Goal: Information Seeking & Learning: Learn about a topic

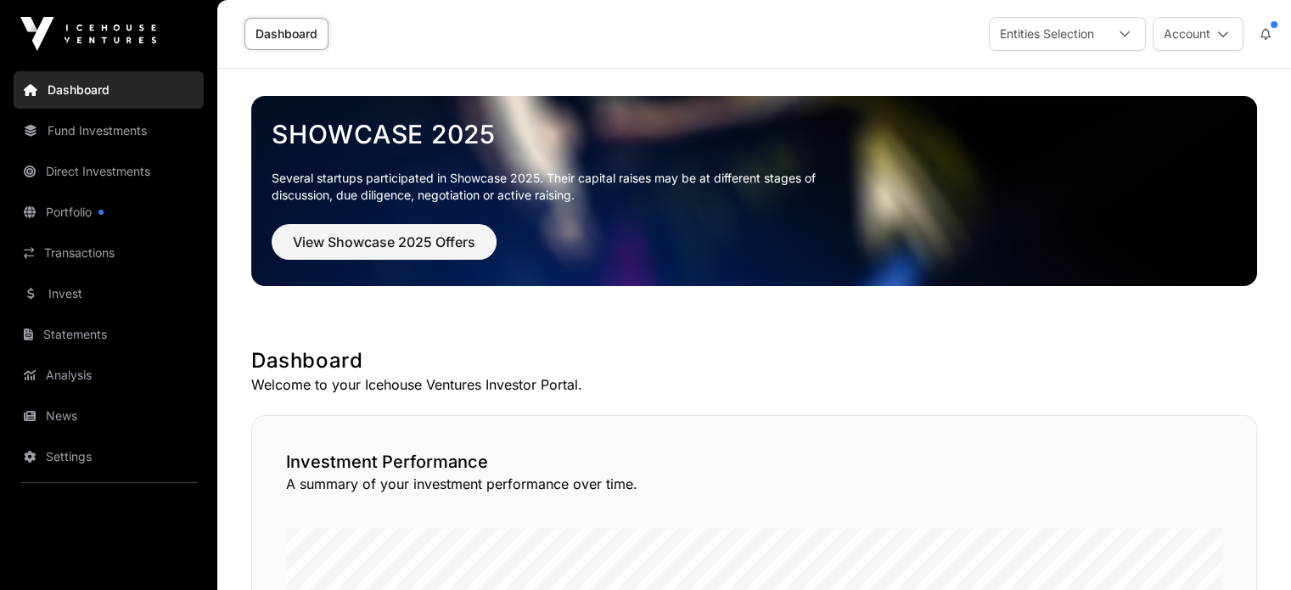
click at [113, 138] on link "Fund Investments" at bounding box center [109, 130] width 190 height 37
click at [110, 132] on link "Fund Investments" at bounding box center [109, 130] width 190 height 37
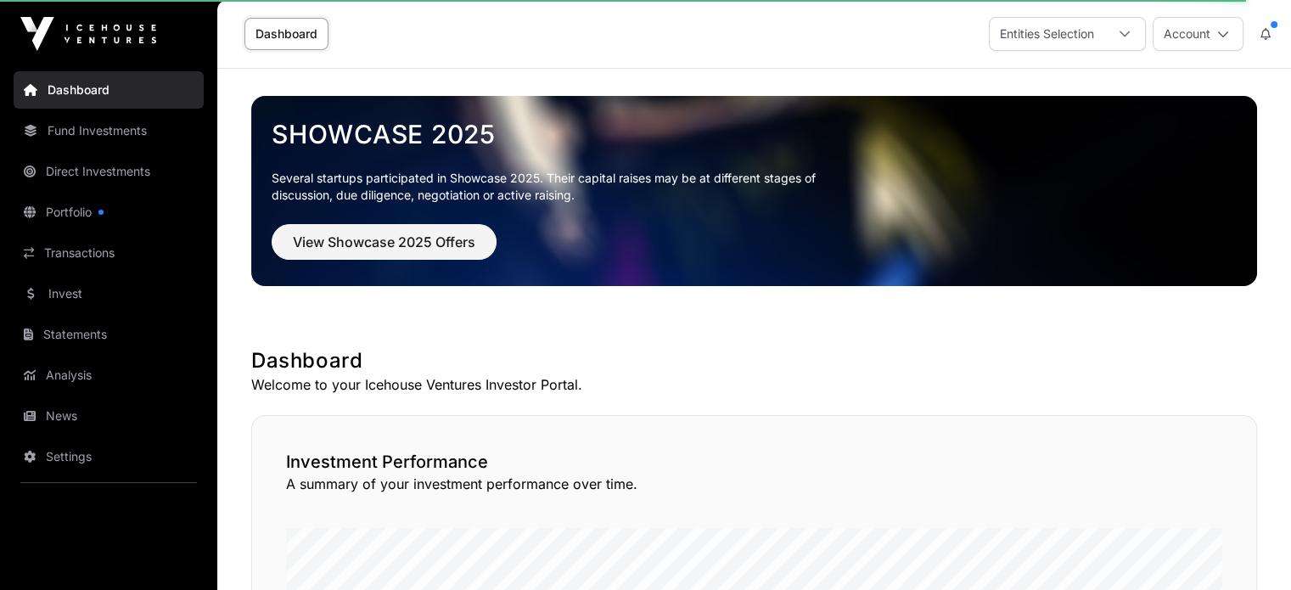
click at [83, 132] on link "Fund Investments" at bounding box center [109, 130] width 190 height 37
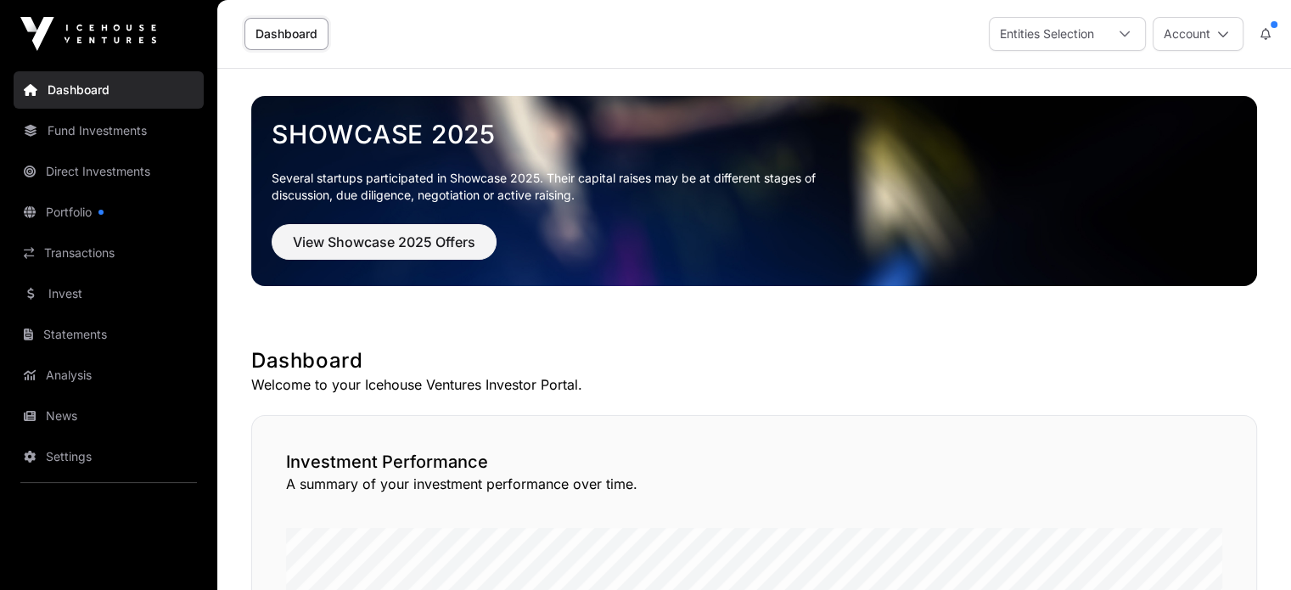
click at [79, 142] on link "Fund Investments" at bounding box center [109, 130] width 190 height 37
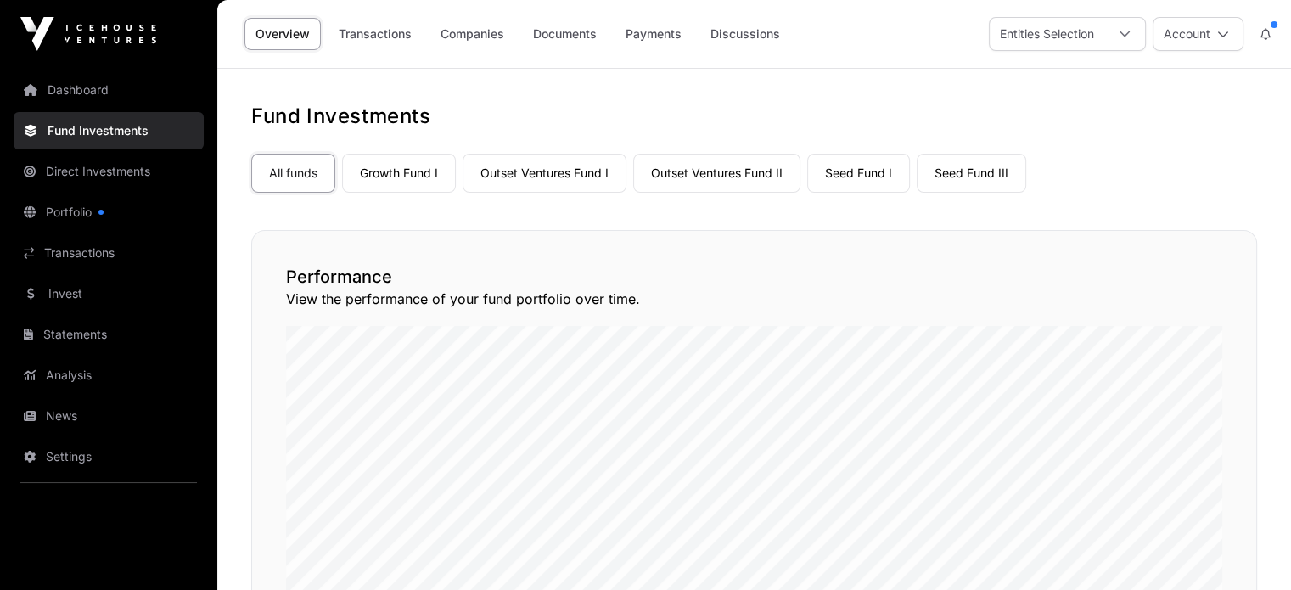
click at [714, 182] on link "Outset Ventures Fund II" at bounding box center [716, 173] width 167 height 39
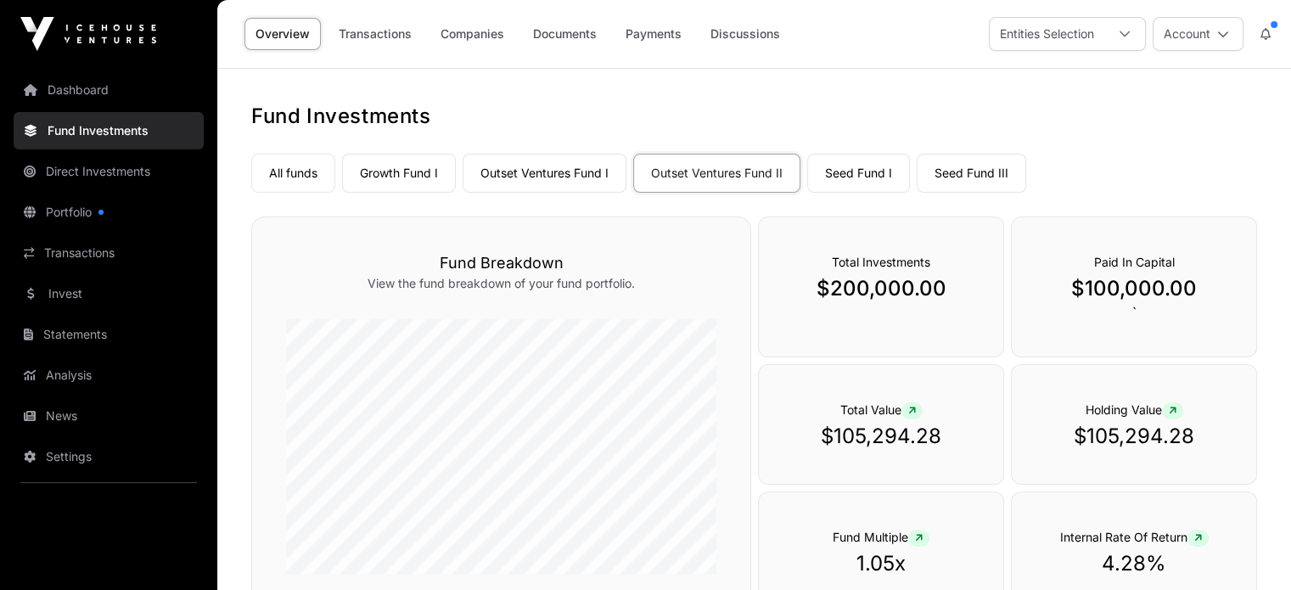
click at [466, 37] on link "Companies" at bounding box center [473, 34] width 86 height 32
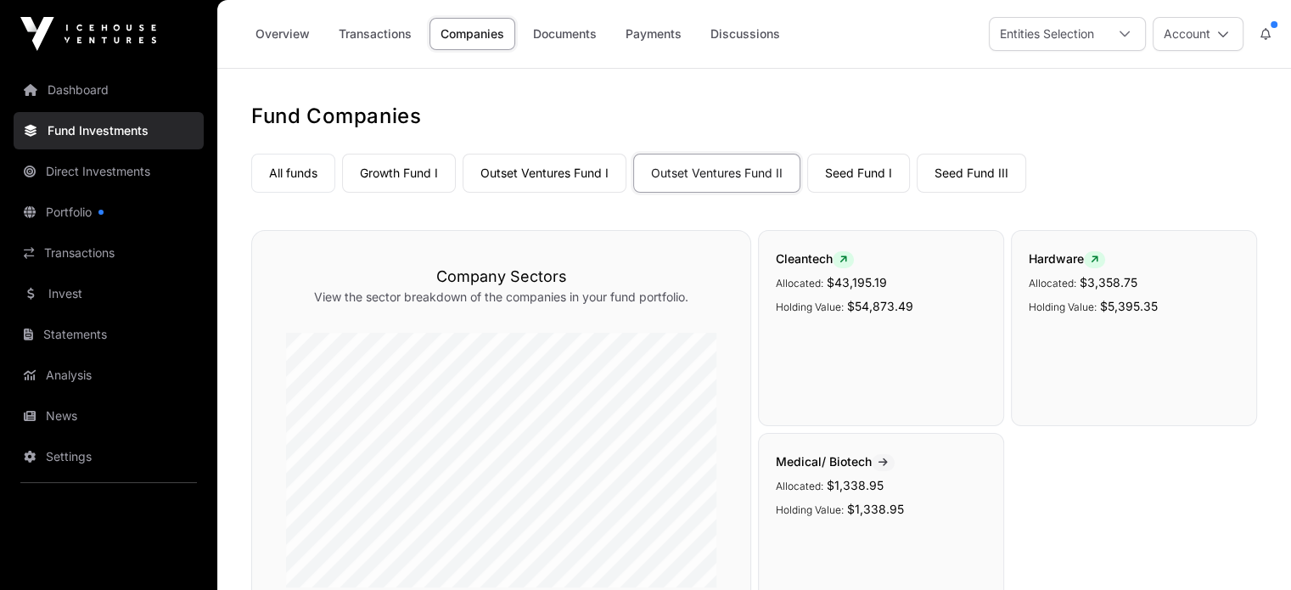
click at [573, 174] on link "Outset Ventures Fund I" at bounding box center [545, 173] width 164 height 39
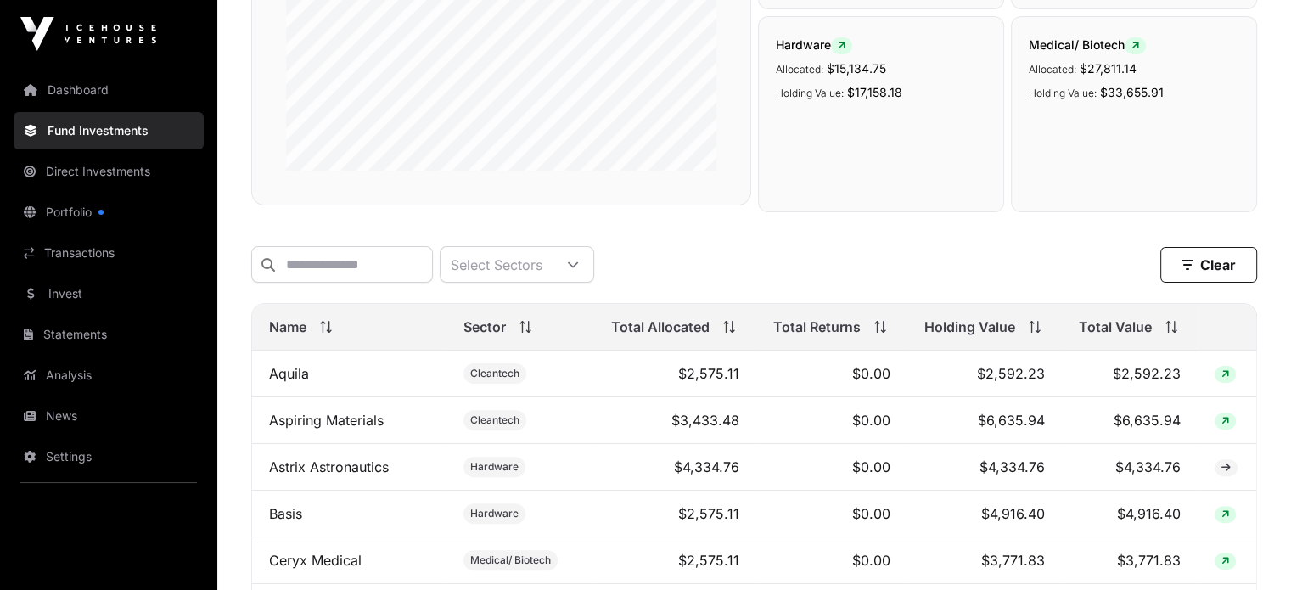
scroll to position [424, 0]
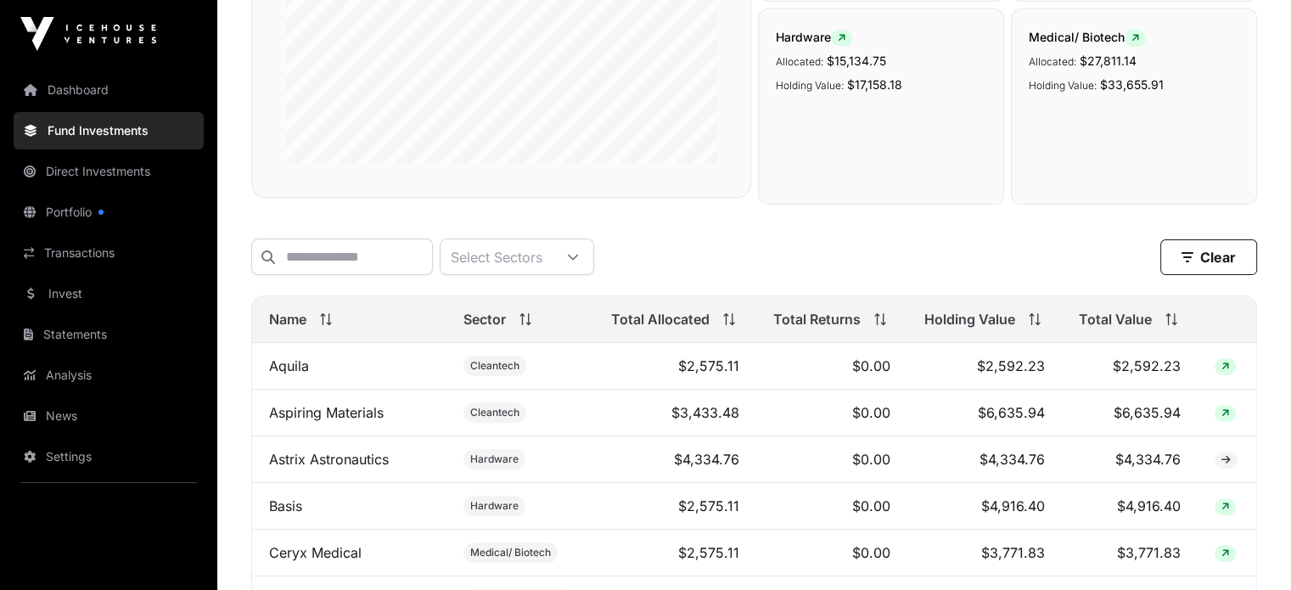
click at [1171, 325] on icon at bounding box center [1171, 319] width 12 height 12
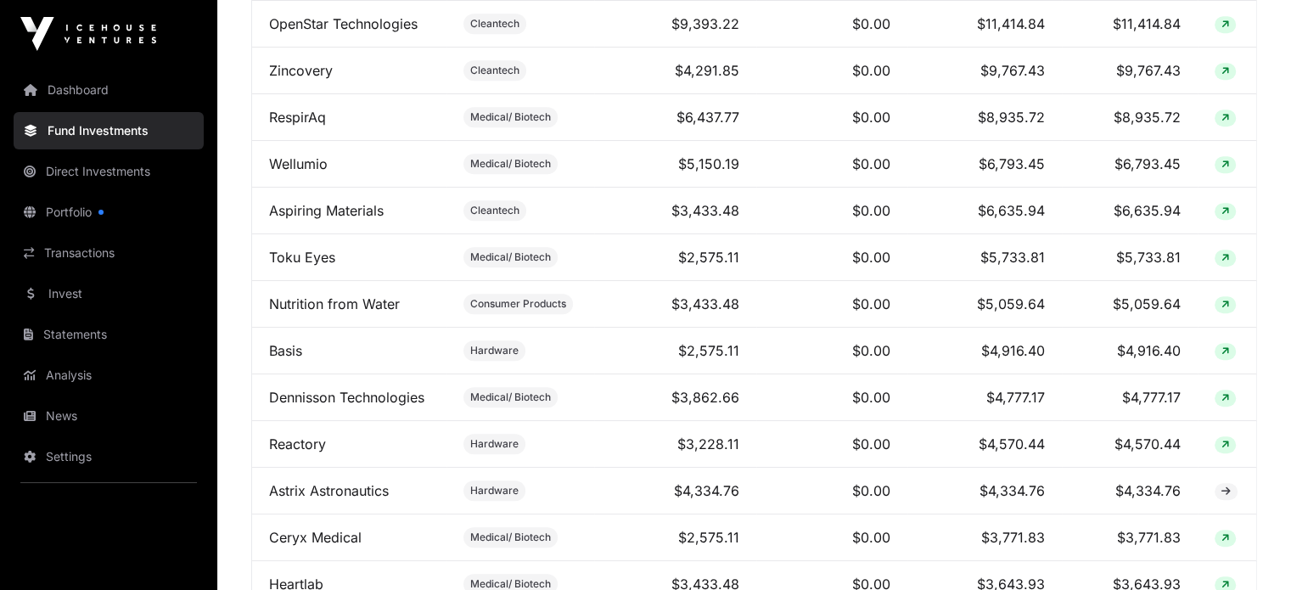
scroll to position [934, 0]
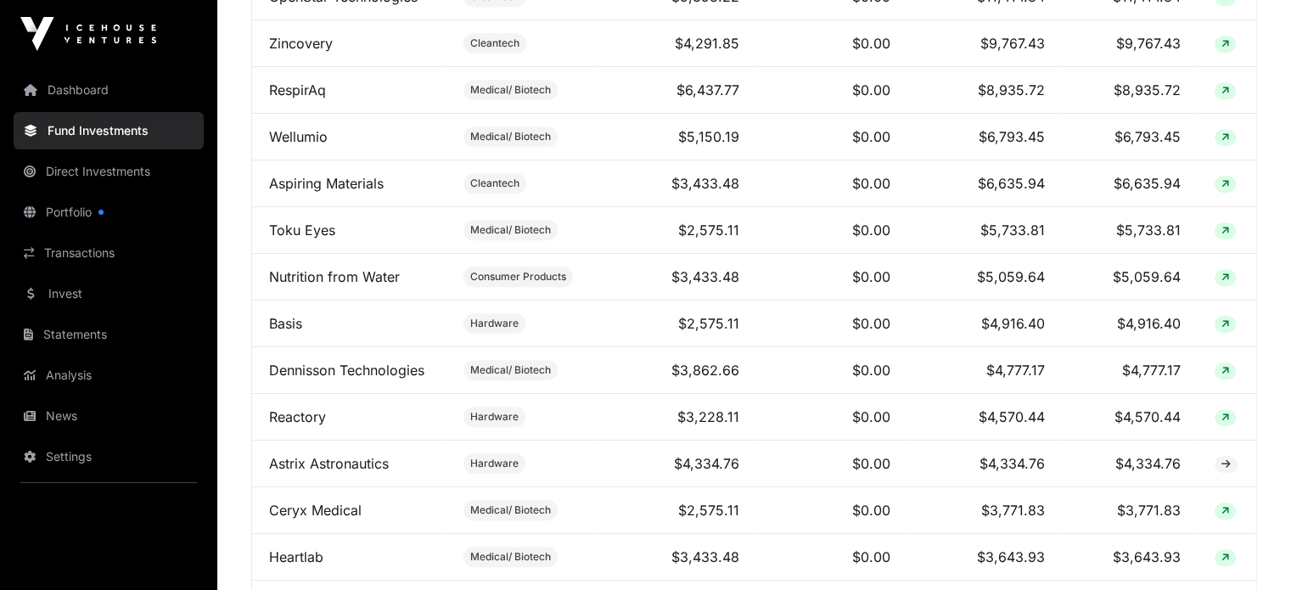
click at [309, 424] on link "Reactory" at bounding box center [297, 416] width 57 height 17
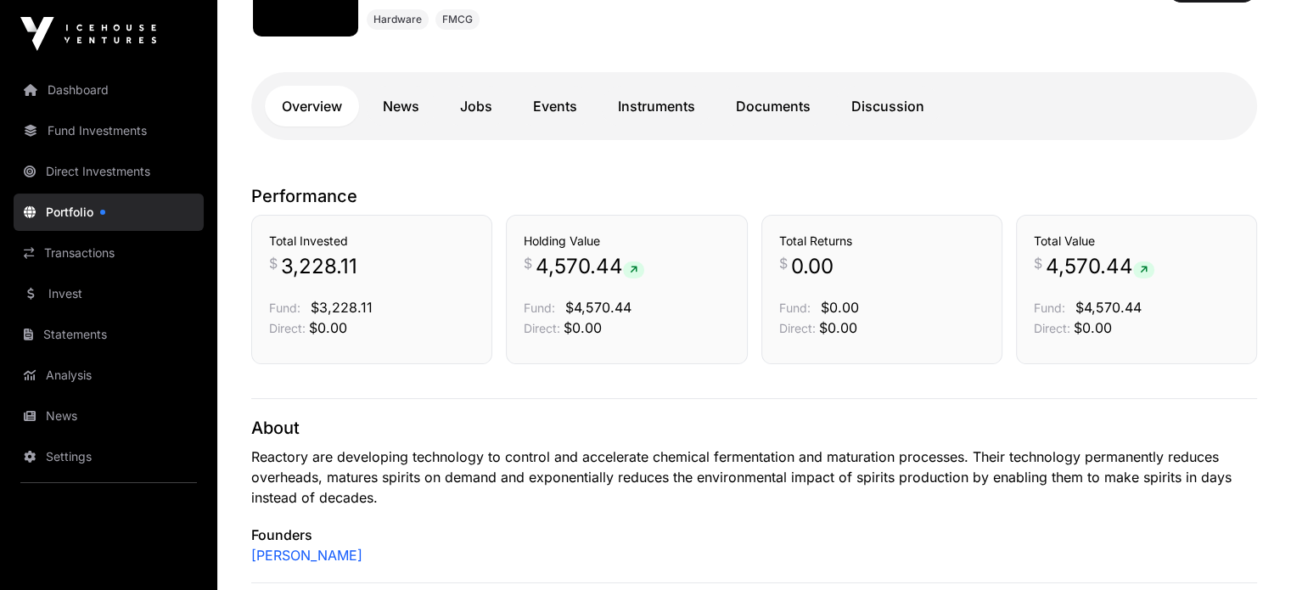
scroll to position [85, 0]
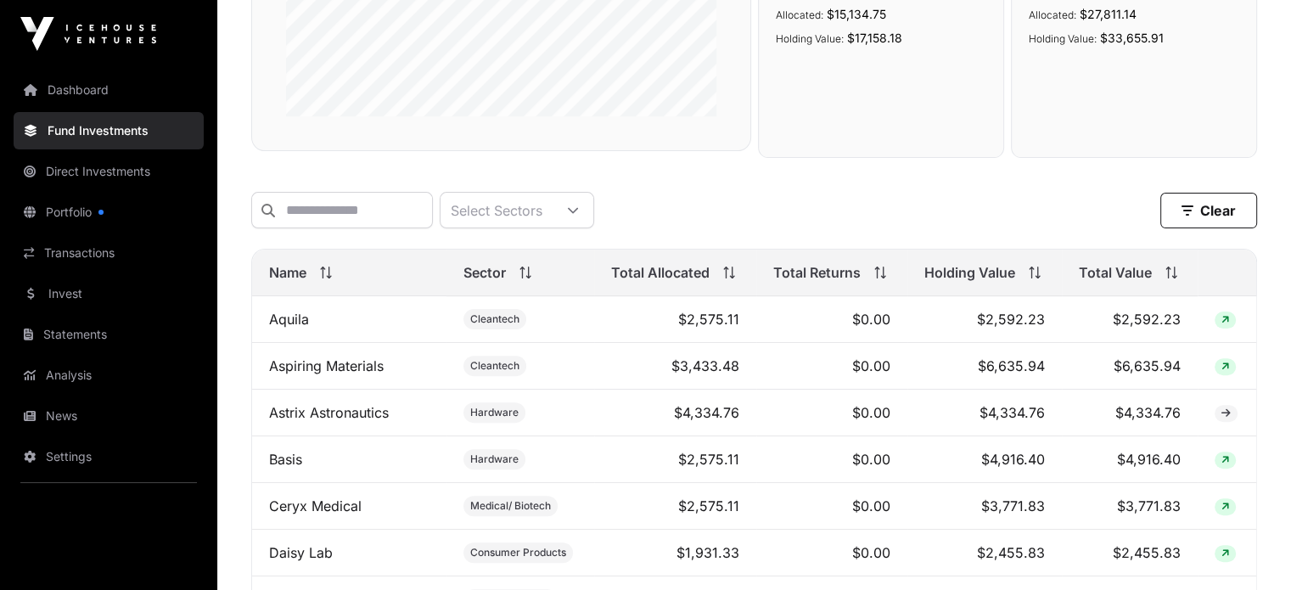
scroll to position [490, 0]
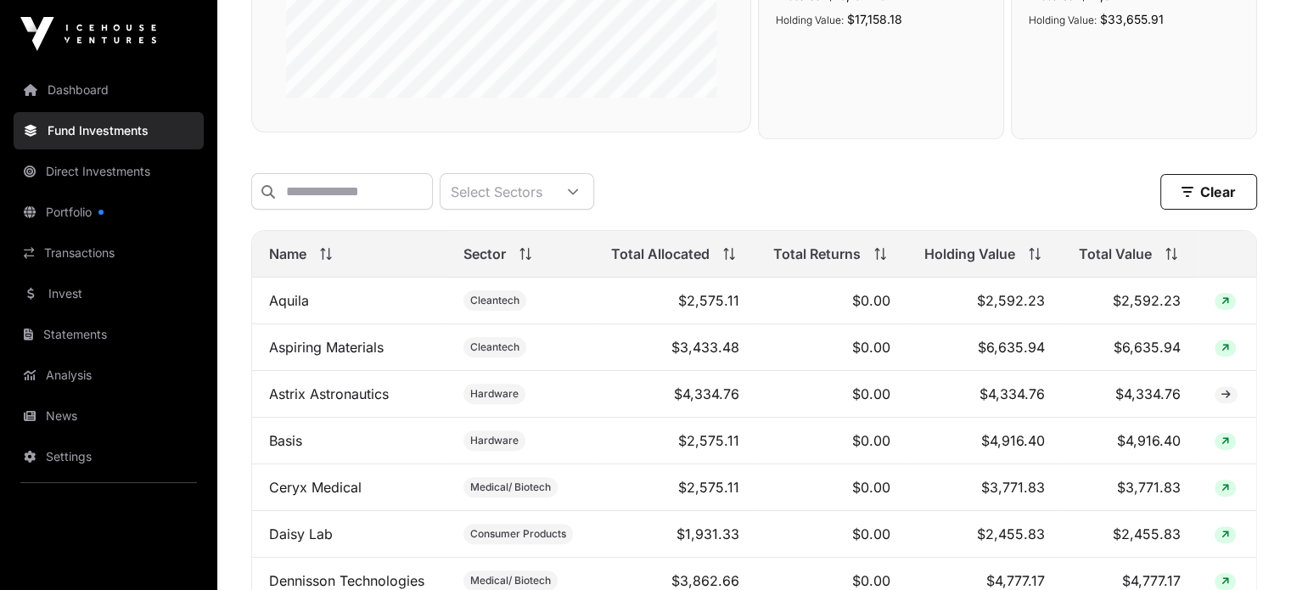
click at [1159, 260] on span at bounding box center [1168, 254] width 19 height 12
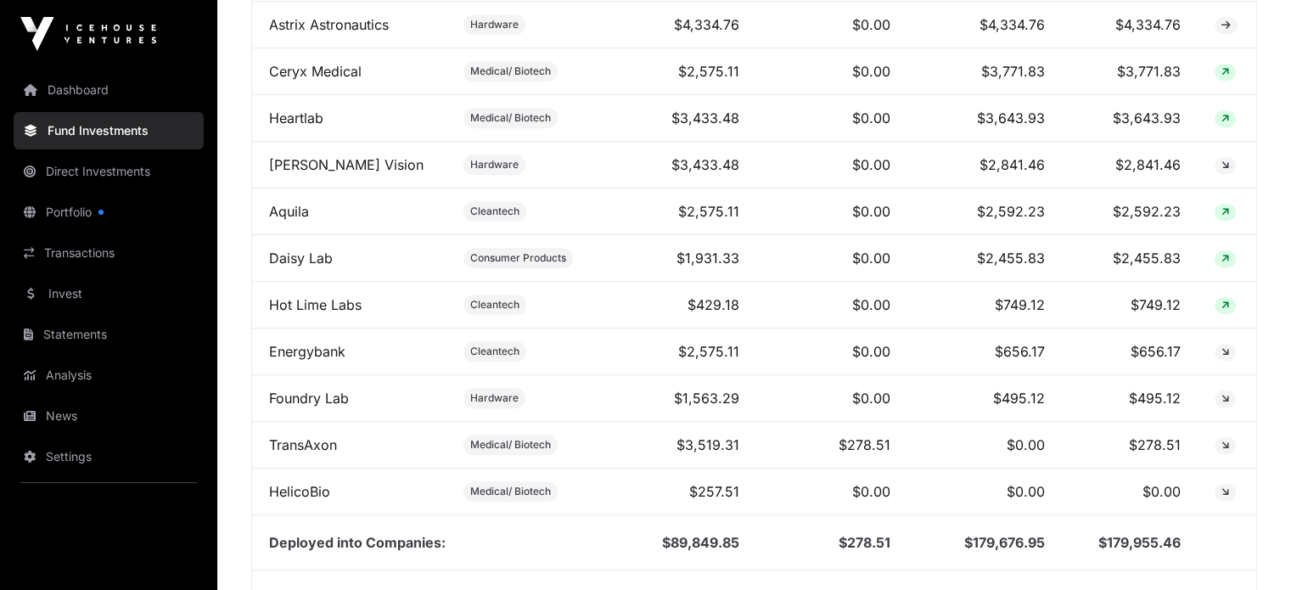
scroll to position [1288, 0]
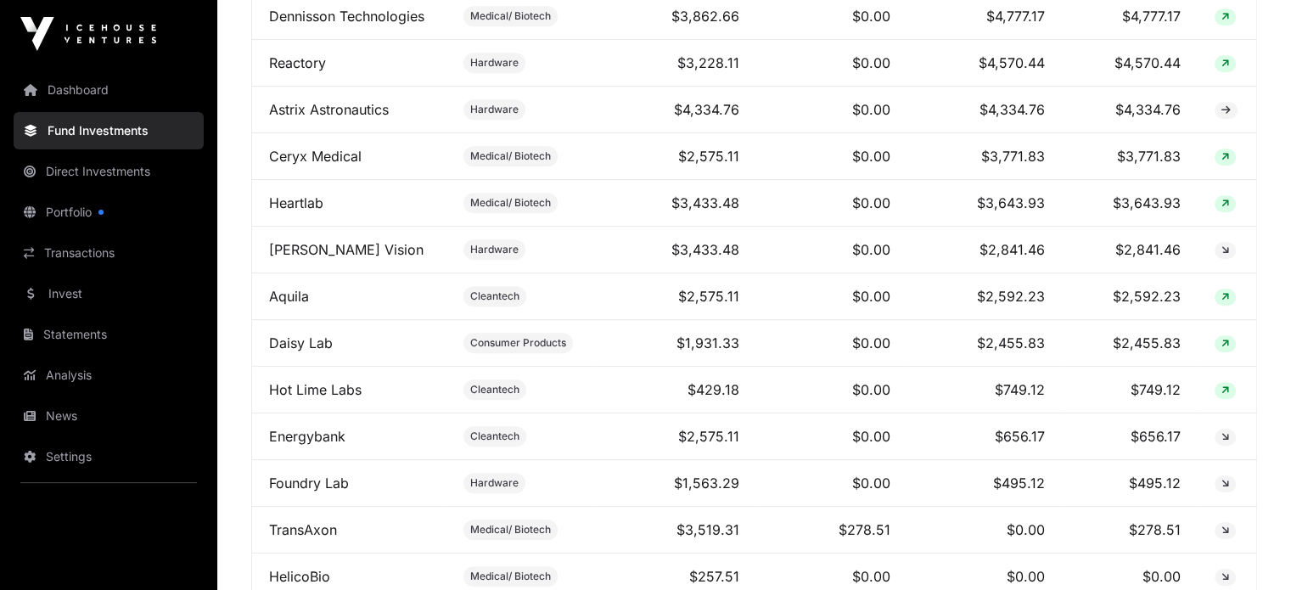
click at [324, 257] on link "[PERSON_NAME] Vision" at bounding box center [346, 249] width 154 height 17
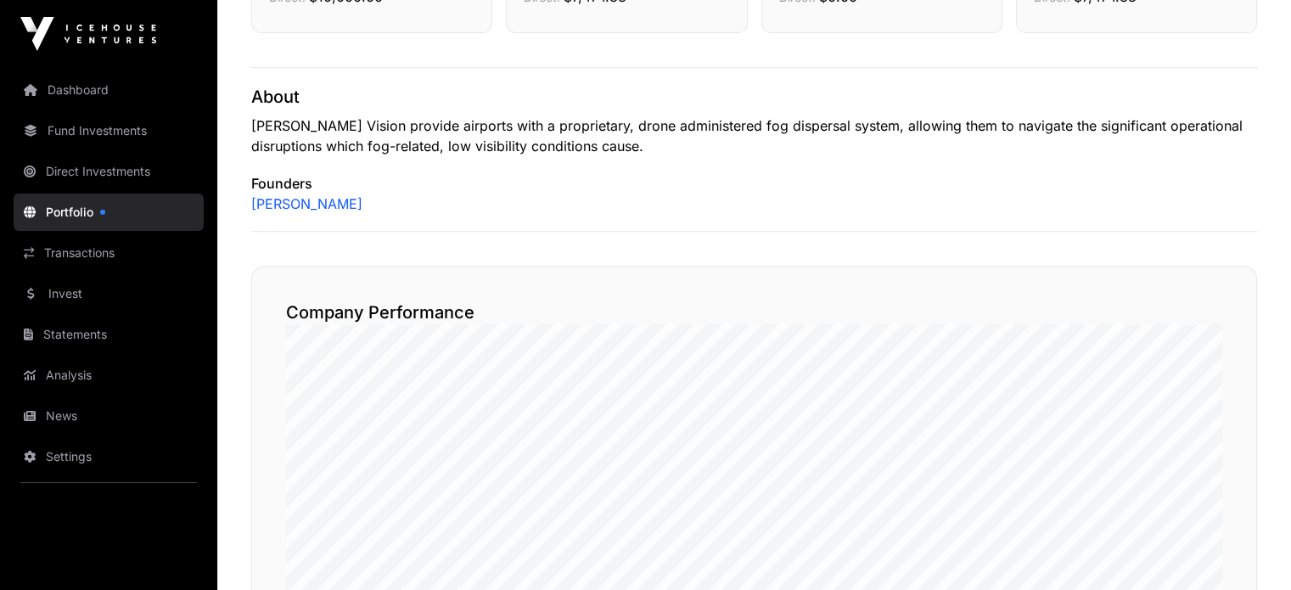
scroll to position [764, 0]
